Goal: Complete application form

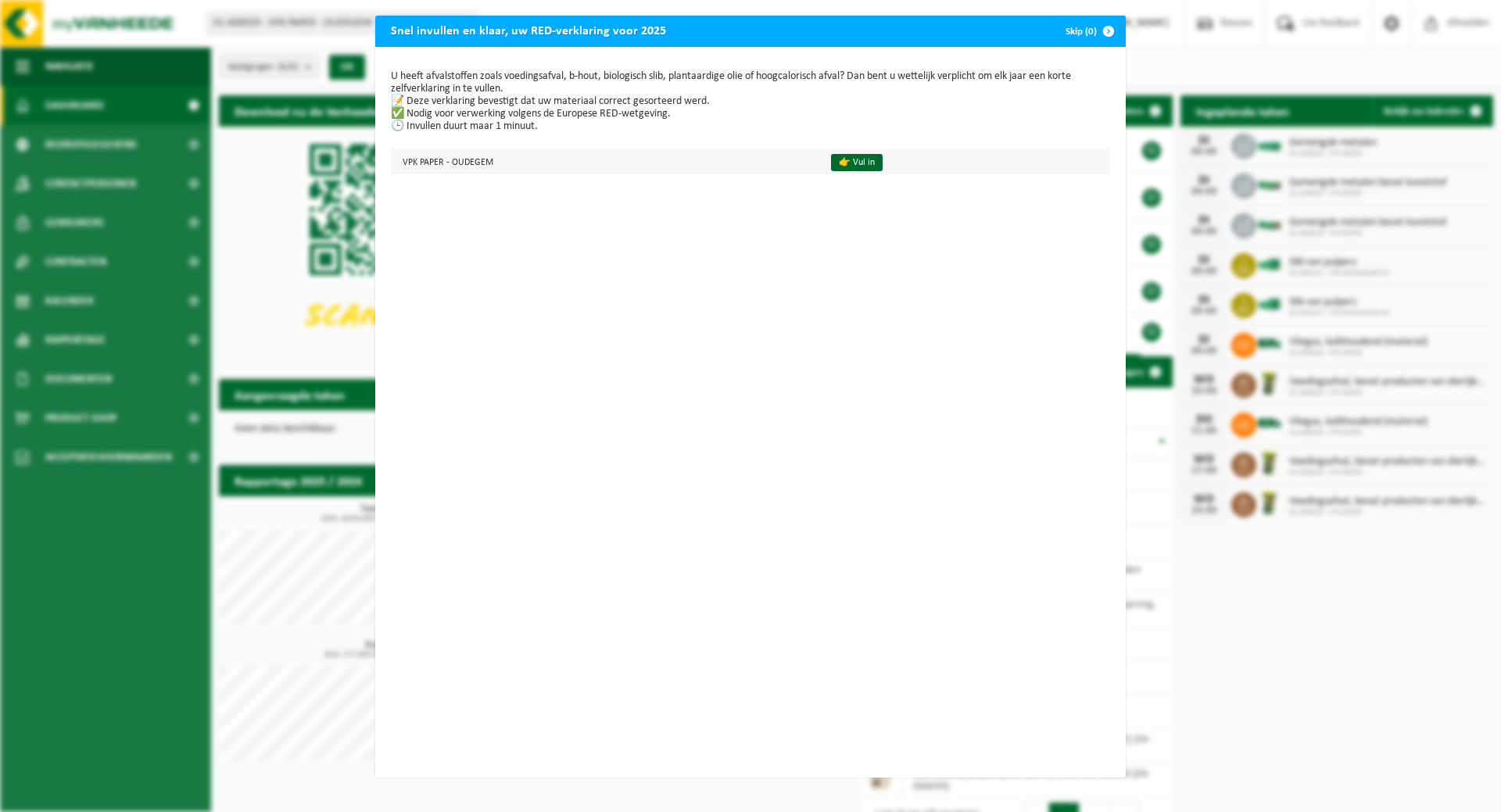
click at [870, 164] on td "👉 Vul in" at bounding box center [964, 161] width 292 height 26
click at [842, 171] on td "👉 Vul in" at bounding box center [964, 161] width 292 height 26
click at [847, 164] on link "👉 Vul in" at bounding box center [857, 162] width 52 height 17
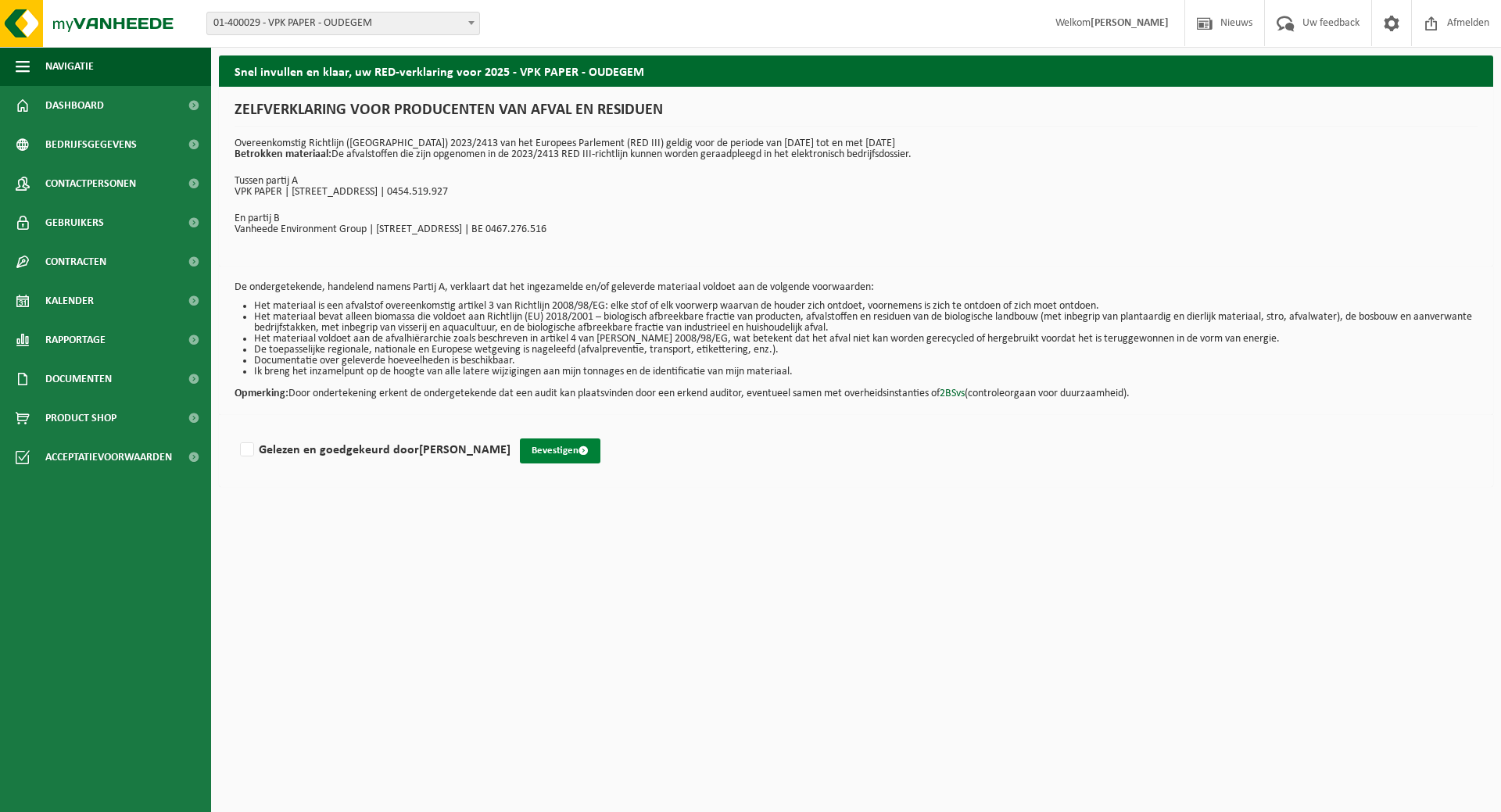
click at [539, 446] on button "Bevestigen" at bounding box center [560, 450] width 81 height 25
click at [245, 449] on label "Gelezen en goedgekeurd door [PERSON_NAME]" at bounding box center [373, 450] width 274 height 23
click at [510, 430] on input "Gelezen en goedgekeurd door [PERSON_NAME]" at bounding box center [510, 429] width 1 height 1
checkbox input "true"
click at [526, 446] on button "Bevestigen" at bounding box center [560, 450] width 81 height 25
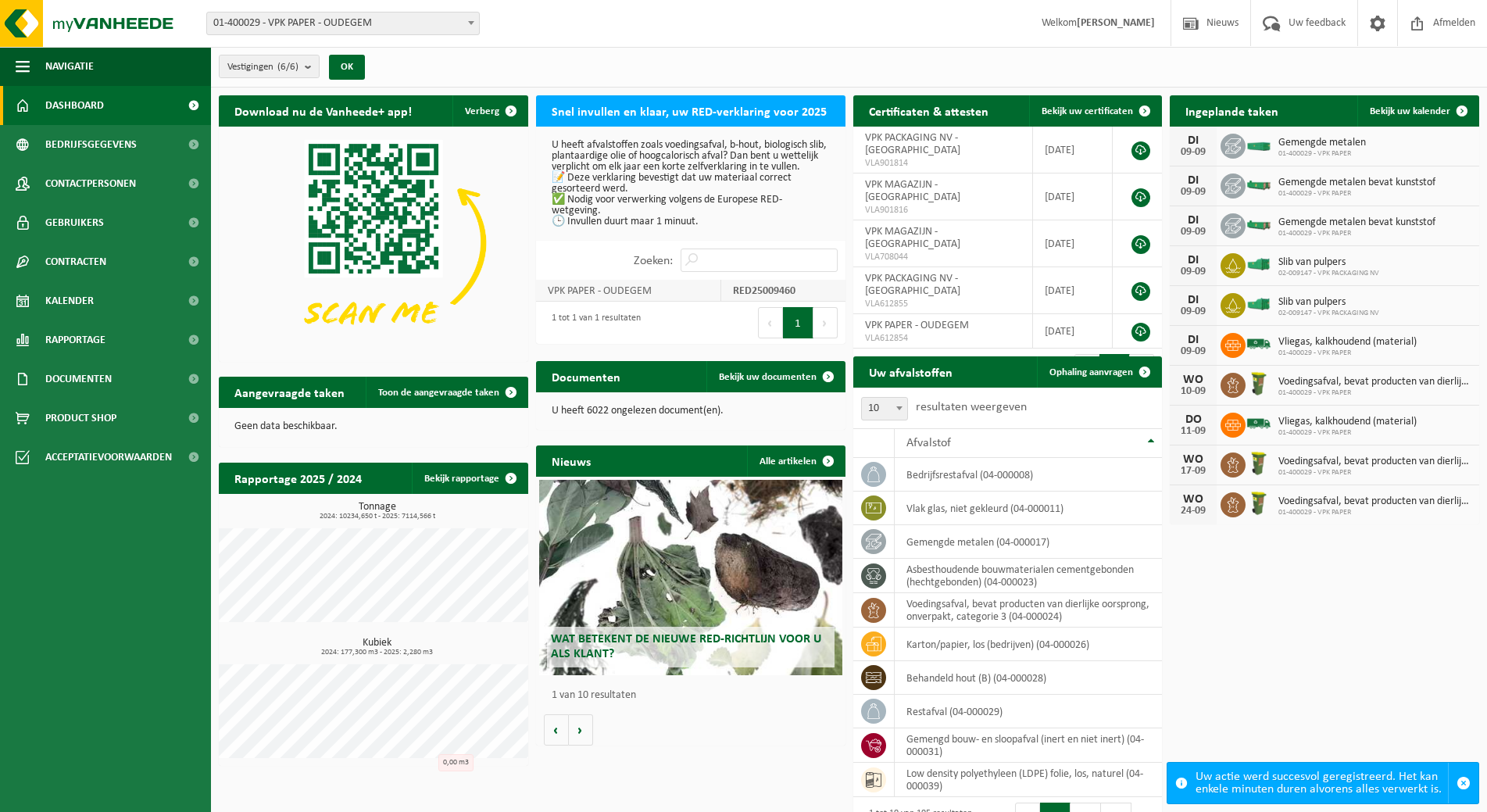
click at [669, 299] on td "VPK PAPER - OUDEGEM" at bounding box center [628, 291] width 185 height 22
click at [743, 297] on strong "RED25009460" at bounding box center [764, 291] width 62 height 12
